Goal: Task Accomplishment & Management: Use online tool/utility

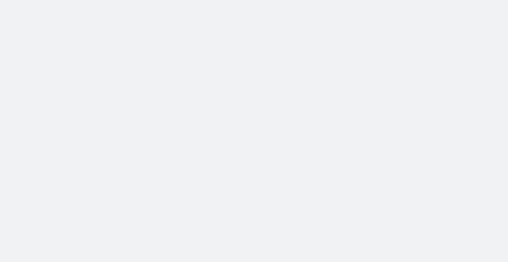
click at [462, 190] on body at bounding box center [254, 131] width 508 height 262
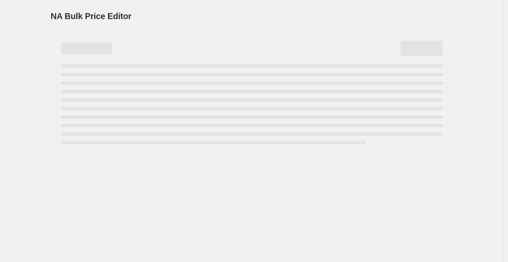
click at [24, 123] on div "NA Bulk Price Editor. This page is ready NA Bulk Price Editor" at bounding box center [252, 131] width 504 height 262
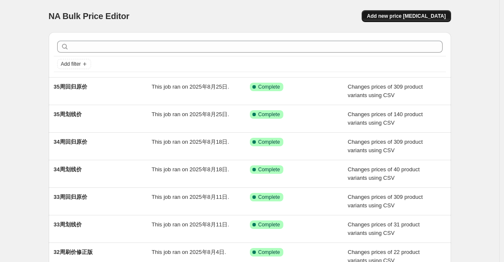
click at [430, 18] on span "Add new price [MEDICAL_DATA]" at bounding box center [406, 16] width 79 height 7
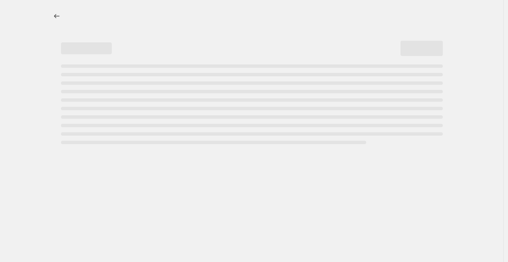
select select "percentage"
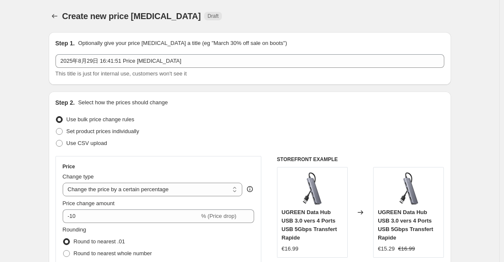
click at [200, 102] on div "Step 2. Select how the prices should change" at bounding box center [249, 102] width 389 height 8
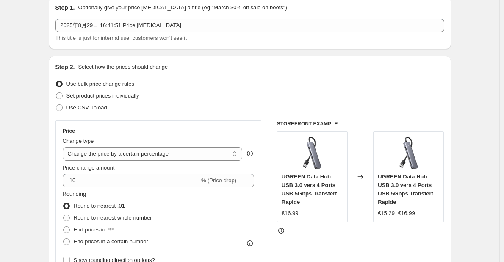
scroll to position [85, 0]
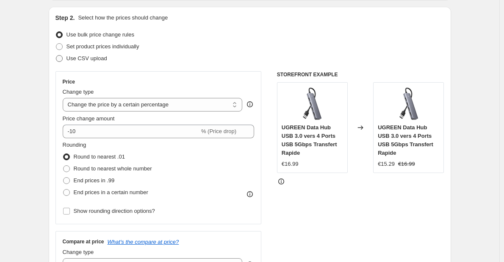
click at [83, 57] on span "Use CSV upload" at bounding box center [87, 58] width 41 height 6
click at [56, 55] on input "Use CSV upload" at bounding box center [56, 55] width 0 height 0
radio input "true"
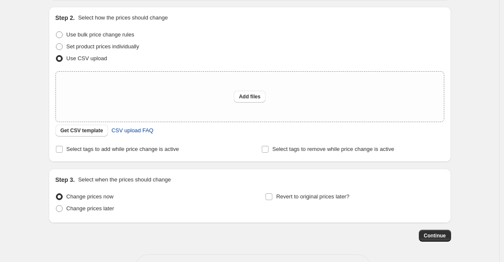
click at [119, 131] on span "CSV upload FAQ" at bounding box center [132, 130] width 42 height 8
click at [85, 128] on span "Get CSV template" at bounding box center [82, 130] width 43 height 7
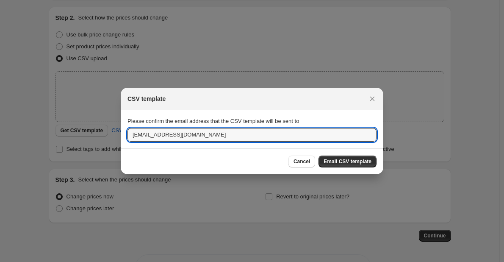
drag, startPoint x: 149, startPoint y: 134, endPoint x: 106, endPoint y: 134, distance: 42.4
type input "[DOMAIN_NAME][EMAIL_ADDRESS][DOMAIN_NAME]"
click at [359, 158] on span "Email CSV template" at bounding box center [348, 161] width 48 height 7
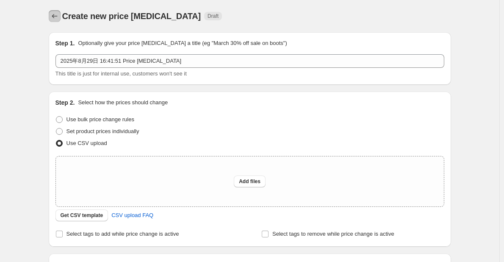
click at [52, 16] on button "Price change jobs" at bounding box center [55, 16] width 12 height 12
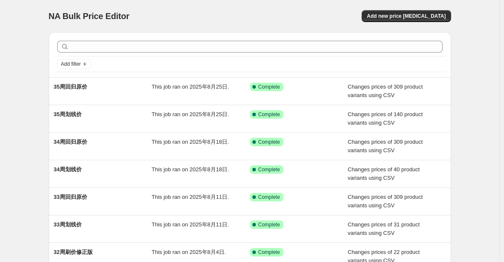
click at [232, 31] on div "NA Bulk Price Editor. This page is ready NA Bulk Price Editor Add new price [ME…" at bounding box center [250, 16] width 402 height 32
click at [433, 19] on span "Add new price [MEDICAL_DATA]" at bounding box center [406, 16] width 79 height 7
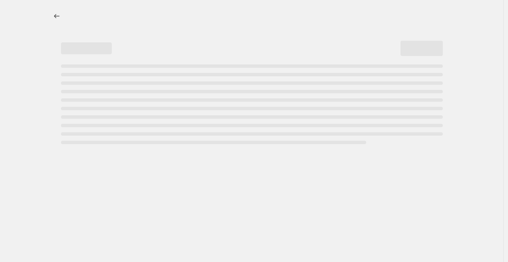
select select "percentage"
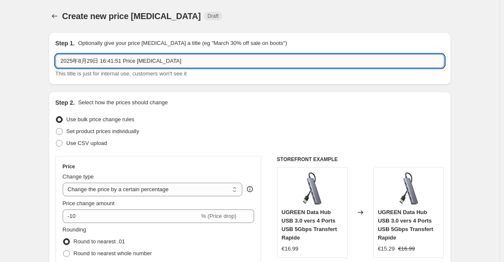
click at [145, 61] on input "2025年8月29日 16:41:51 Price [MEDICAL_DATA]" at bounding box center [249, 61] width 389 height 14
type input "36周划线价"
click at [91, 143] on span "Use CSV upload" at bounding box center [87, 143] width 41 height 6
click at [56, 140] on input "Use CSV upload" at bounding box center [56, 140] width 0 height 0
radio input "true"
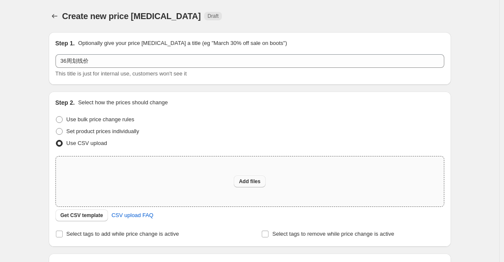
click at [264, 180] on button "Add files" at bounding box center [250, 181] width 32 height 12
type input "C:\fakepath\FR-36周划线价.csv"
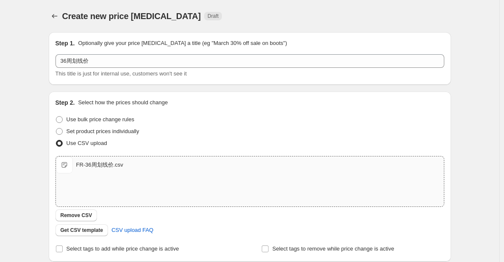
click at [28, 113] on div "Create new price [MEDICAL_DATA]. This page is ready Create new price [MEDICAL_D…" at bounding box center [249, 196] width 499 height 393
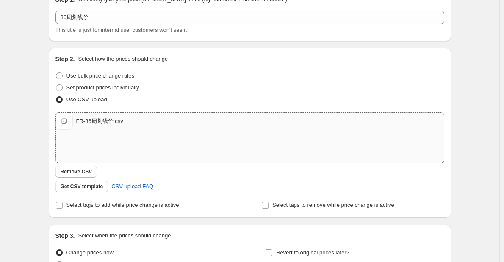
scroll to position [127, 0]
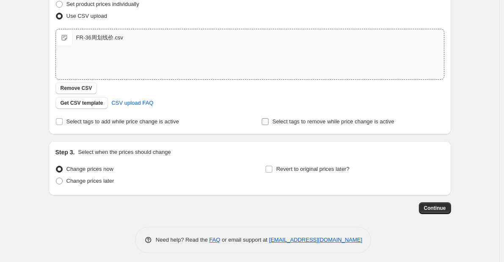
click at [294, 124] on span "Select tags to remove while price change is active" at bounding box center [333, 121] width 122 height 6
click at [269, 124] on input "Select tags to remove while price change is active" at bounding box center [265, 121] width 7 height 7
checkbox input "true"
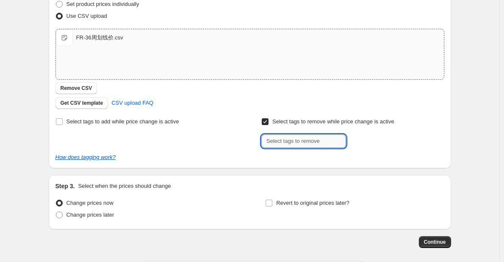
click at [296, 138] on input "text" at bounding box center [303, 141] width 85 height 14
click at [322, 136] on input "text" at bounding box center [303, 141] width 85 height 14
type input "USE_COUPON"
click at [330, 145] on input "USE_COUPON" at bounding box center [303, 141] width 85 height 14
click at [359, 142] on b "Add" at bounding box center [358, 140] width 10 height 6
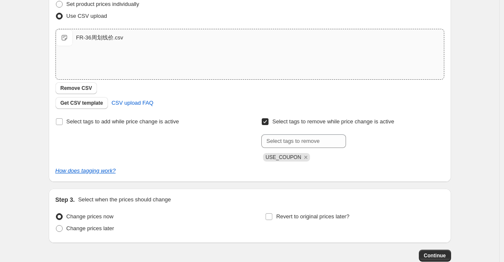
click at [213, 153] on div "Select tags to add while price change is active" at bounding box center [146, 139] width 183 height 46
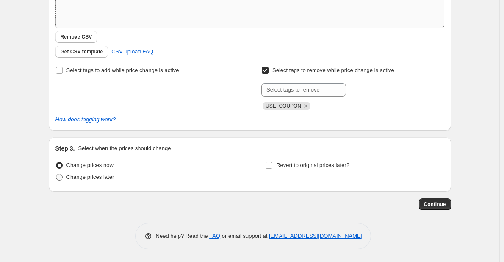
click at [84, 175] on span "Change prices later" at bounding box center [91, 177] width 48 height 6
click at [56, 174] on input "Change prices later" at bounding box center [56, 174] width 0 height 0
radio input "true"
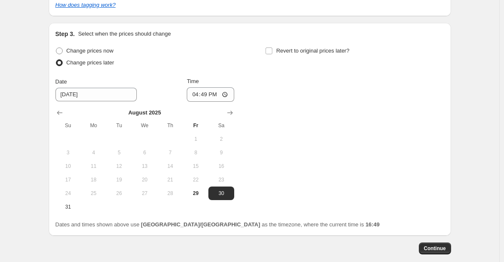
scroll to position [337, 0]
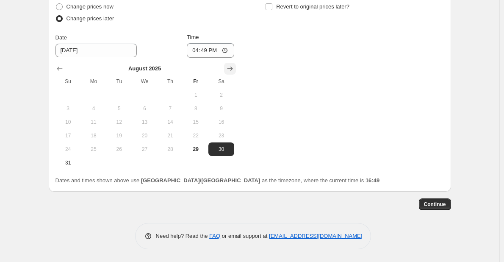
click at [236, 67] on button "Show next month, September 2025" at bounding box center [230, 69] width 12 height 12
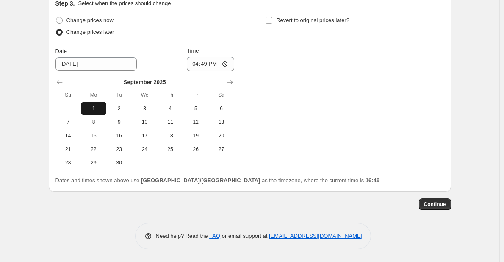
click at [96, 107] on span "1" at bounding box center [93, 108] width 19 height 7
type input "[DATE]"
click at [209, 63] on input "16:49" at bounding box center [210, 64] width 47 height 14
click at [229, 65] on input "16:49" at bounding box center [210, 64] width 47 height 14
type input "06:05"
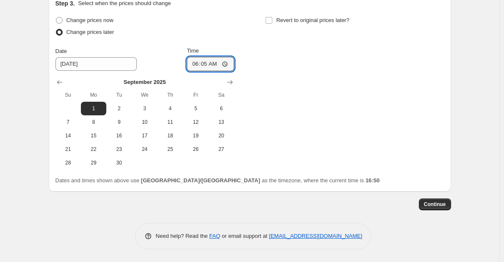
click at [261, 117] on div "Change prices now Change prices later Date [DATE] Time 06:[DATE] Mo Tu We Th Fr…" at bounding box center [249, 91] width 389 height 155
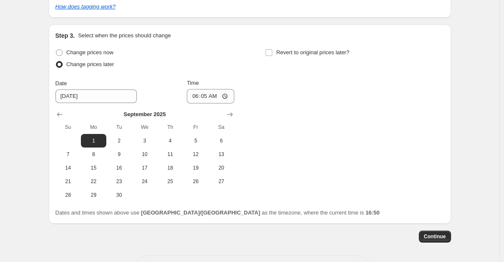
scroll to position [281, 0]
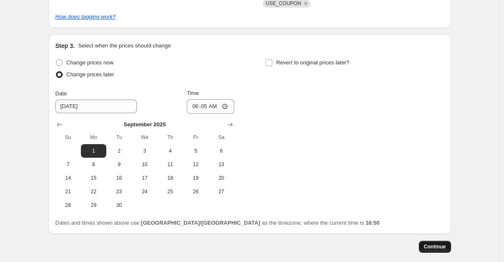
click at [435, 249] on span "Continue" at bounding box center [435, 246] width 22 height 7
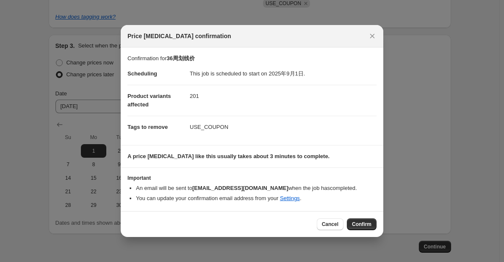
click at [363, 227] on span "Confirm" at bounding box center [361, 224] width 19 height 7
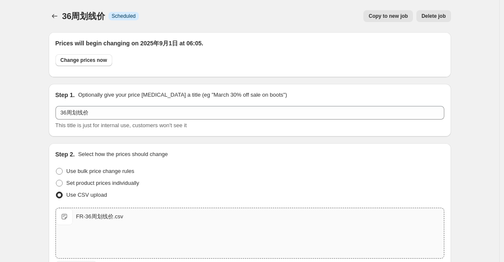
scroll to position [281, 0]
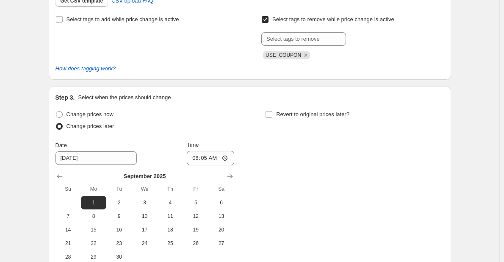
click at [499, 100] on div "36周划线价. This page is ready 36周划线价 Info Scheduled Copy to new job Delete job Mor…" at bounding box center [249, 37] width 499 height 637
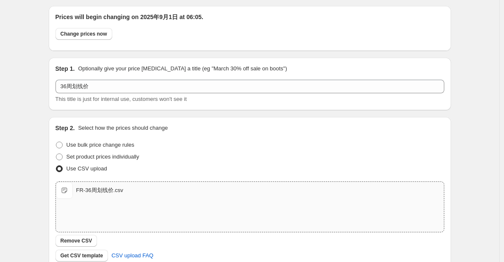
scroll to position [0, 0]
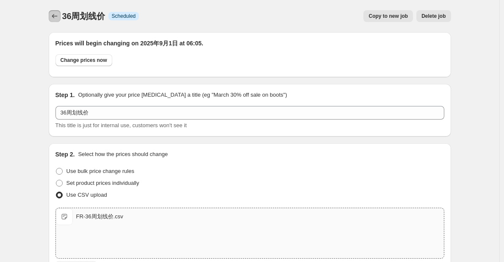
click at [53, 14] on icon "Price change jobs" at bounding box center [54, 16] width 8 height 8
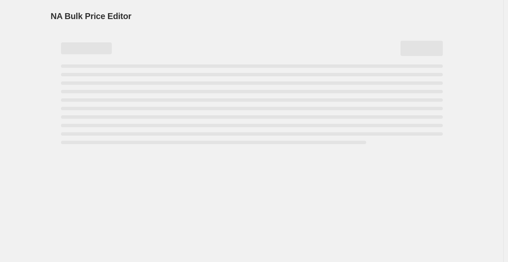
click at [36, 42] on div "NA Bulk Price Editor. This page is ready NA Bulk Price Editor" at bounding box center [252, 131] width 504 height 262
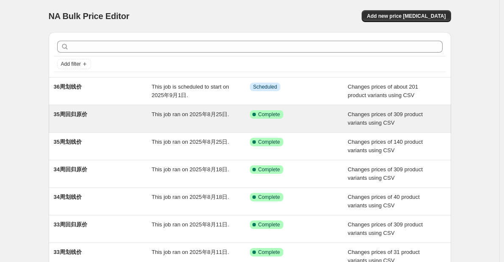
click at [115, 120] on div "35周回归原价" at bounding box center [103, 118] width 98 height 17
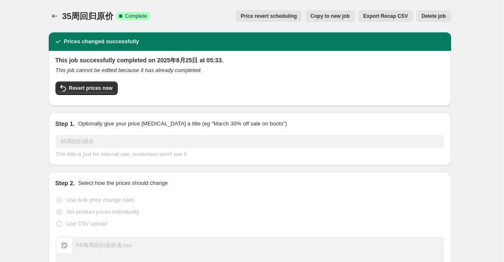
click at [331, 21] on button "Copy to new job" at bounding box center [330, 16] width 50 height 12
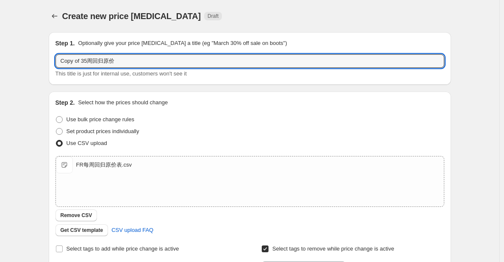
drag, startPoint x: 88, startPoint y: 61, endPoint x: 46, endPoint y: 57, distance: 42.1
click at [46, 57] on div "Step 1. Optionally give your price [MEDICAL_DATA] a title (eg "March 30% off sa…" at bounding box center [246, 206] width 409 height 363
type input "36周回归原价"
click at [31, 66] on div "Create new price [MEDICAL_DATA]. This page is ready Create new price [MEDICAL_D…" at bounding box center [249, 220] width 499 height 440
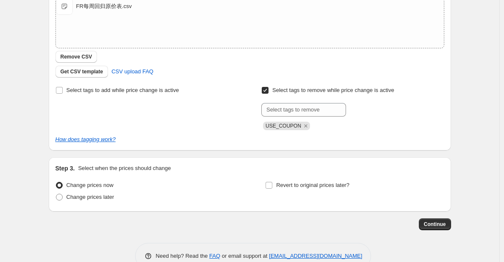
scroll to position [178, 0]
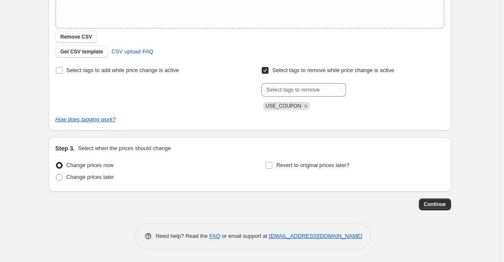
click at [38, 144] on div "Create new price [MEDICAL_DATA]. This page is ready Create new price [MEDICAL_D…" at bounding box center [249, 42] width 499 height 440
click at [107, 174] on span "Change prices later" at bounding box center [91, 177] width 48 height 6
click at [56, 174] on input "Change prices later" at bounding box center [56, 174] width 0 height 0
radio input "true"
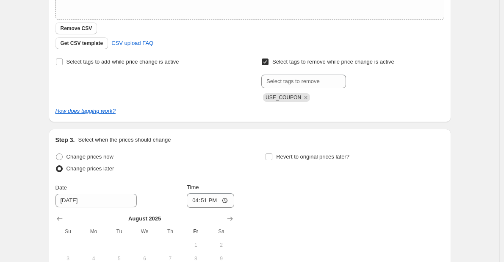
scroll to position [294, 0]
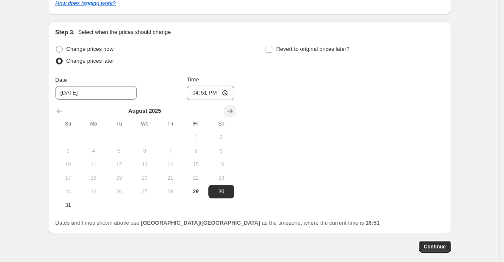
click at [233, 114] on icon "Show next month, September 2025" at bounding box center [230, 111] width 8 height 8
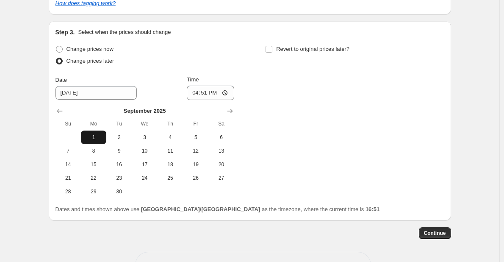
click at [96, 134] on span "1" at bounding box center [93, 137] width 19 height 7
type input "[DATE]"
click at [225, 90] on input "16:51" at bounding box center [210, 93] width 47 height 14
type input "05:30"
click at [293, 128] on div "Change prices now Change prices later Date [DATE] Time 05:[DATE] Mo Tu We Th Fr…" at bounding box center [249, 120] width 389 height 155
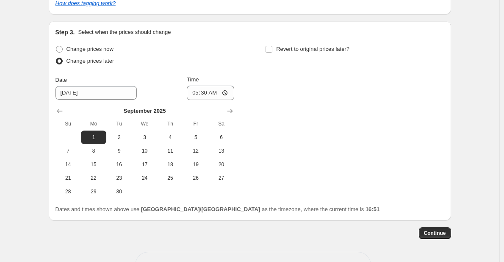
click at [319, 154] on div "Change prices now Change prices later Date [DATE] Time 05:[DATE] Mo Tu We Th Fr…" at bounding box center [249, 120] width 389 height 155
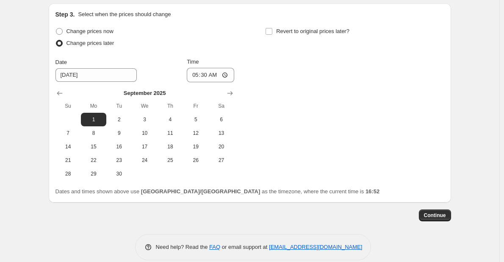
scroll to position [323, 0]
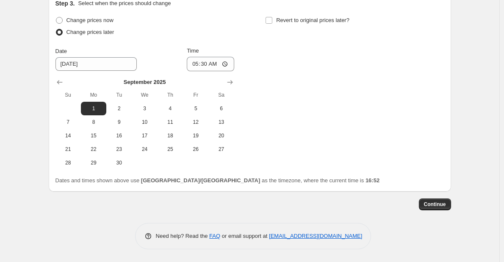
click at [435, 208] on button "Continue" at bounding box center [435, 204] width 32 height 12
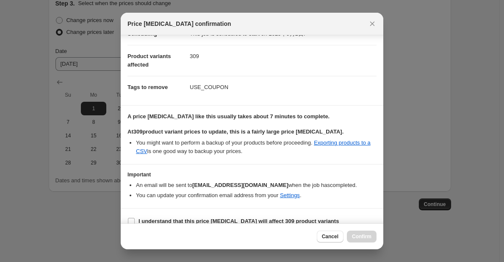
scroll to position [38, 0]
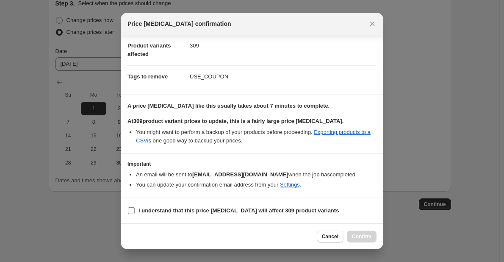
click at [238, 212] on b "I understand that this price [MEDICAL_DATA] will affect 309 product variants" at bounding box center [239, 210] width 200 height 6
click at [135, 212] on input "I understand that this price [MEDICAL_DATA] will affect 309 product variants" at bounding box center [131, 210] width 7 height 7
checkbox input "true"
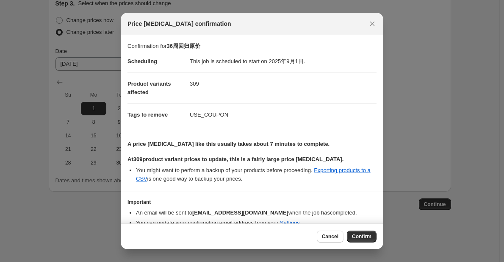
click at [356, 236] on span "Confirm" at bounding box center [361, 236] width 19 height 7
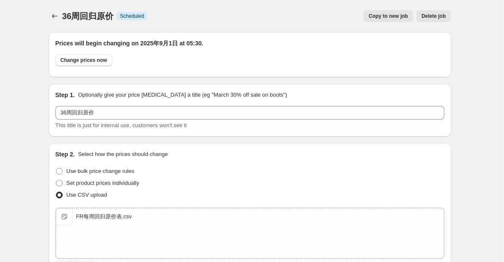
click at [55, 16] on icon "Price change jobs" at bounding box center [54, 16] width 8 height 8
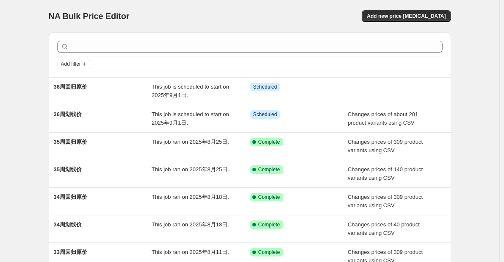
click at [483, 130] on div "NA Bulk Price Editor. This page is ready NA Bulk Price Editor Add new price [ME…" at bounding box center [249, 218] width 499 height 436
click at [480, 133] on div "NA Bulk Price Editor. This page is ready NA Bulk Price Editor Add new price [ME…" at bounding box center [249, 218] width 499 height 436
